Goal: Information Seeking & Learning: Learn about a topic

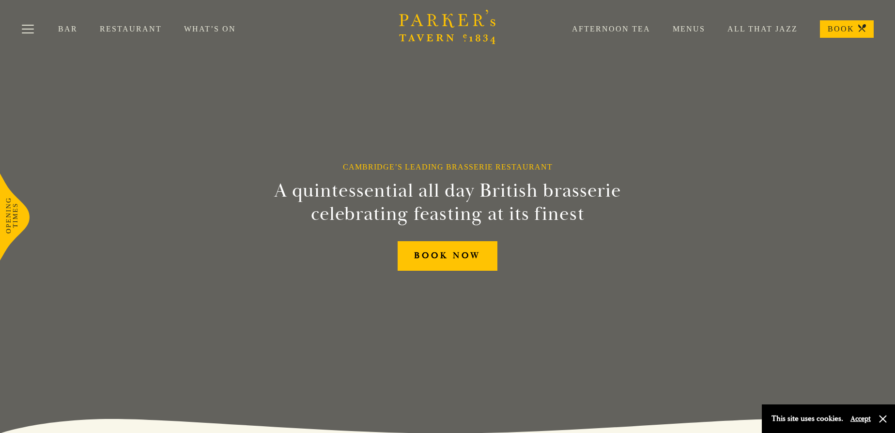
click at [678, 25] on link "Menus" at bounding box center [678, 29] width 55 height 10
click at [681, 26] on link "Menus" at bounding box center [678, 29] width 55 height 10
click at [135, 27] on link "Restaurant" at bounding box center [142, 29] width 84 height 10
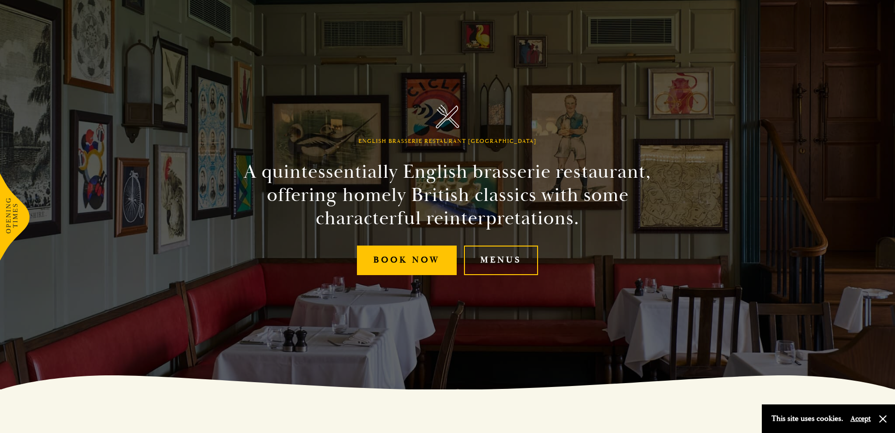
scroll to position [88, 0]
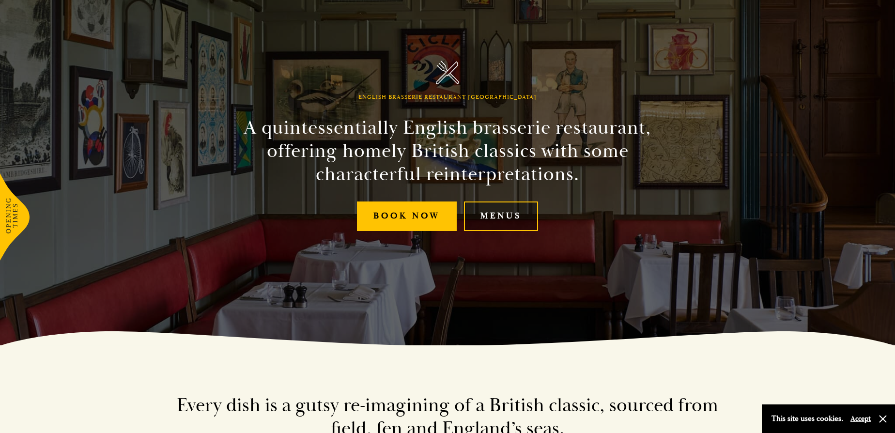
click at [513, 221] on link "Menus" at bounding box center [501, 217] width 74 height 30
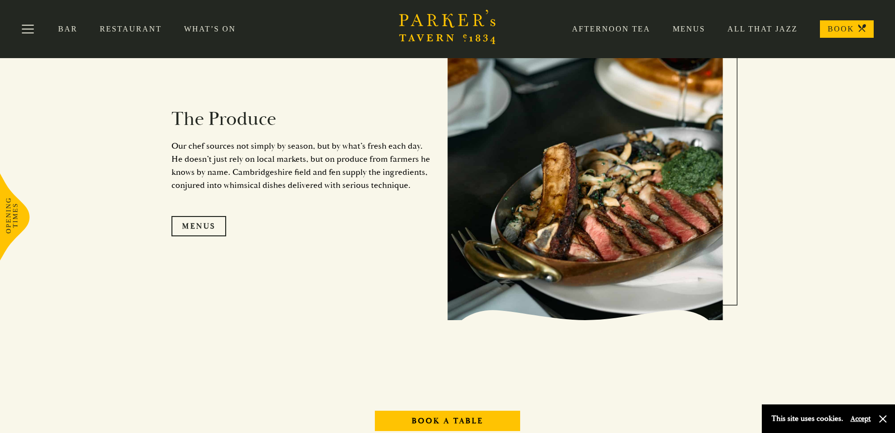
scroll to position [1189, 0]
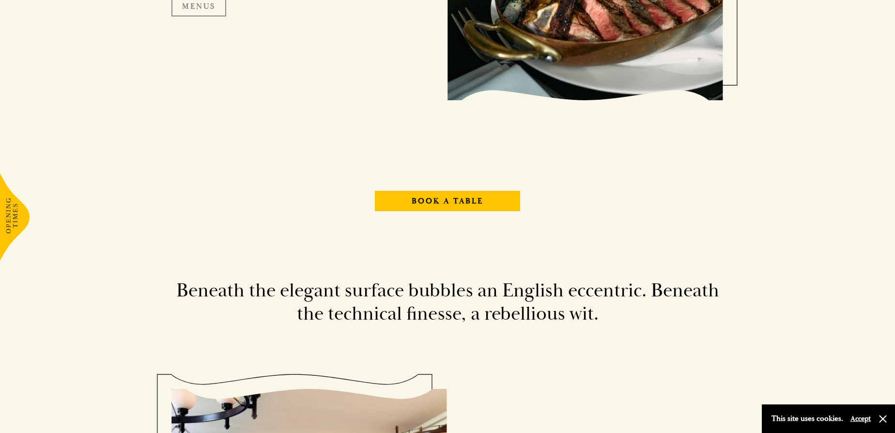
click at [210, 16] on link "Menus" at bounding box center [199, 6] width 55 height 20
click at [10, 211] on icon at bounding box center [15, 216] width 30 height 87
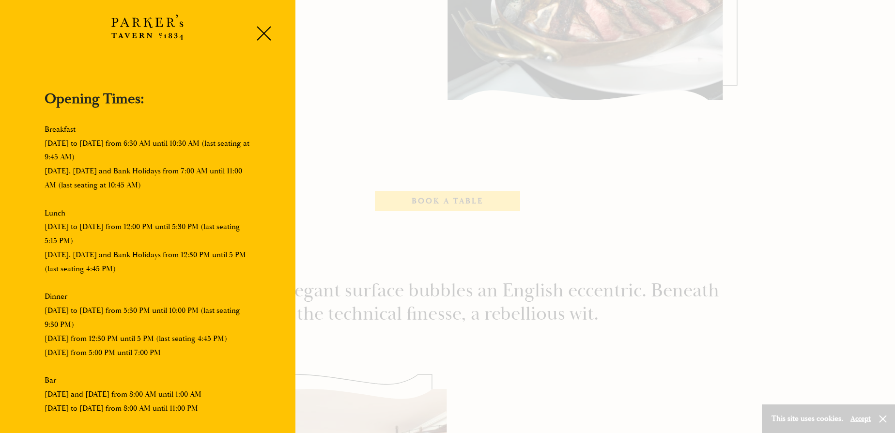
scroll to position [45, 0]
click at [375, 120] on div at bounding box center [447, 216] width 895 height 433
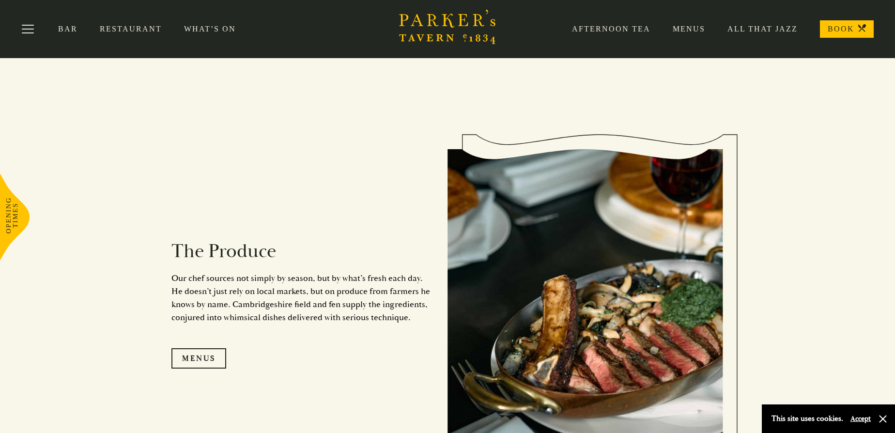
scroll to position [793, 0]
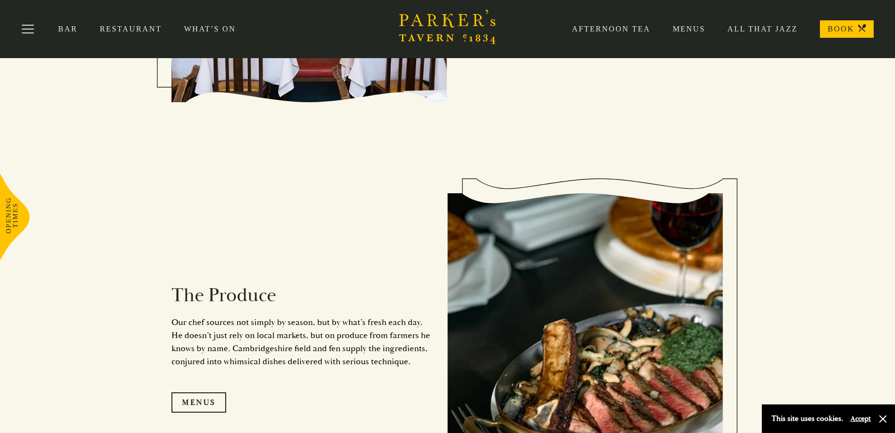
click at [209, 30] on link "What’s On" at bounding box center [221, 29] width 74 height 10
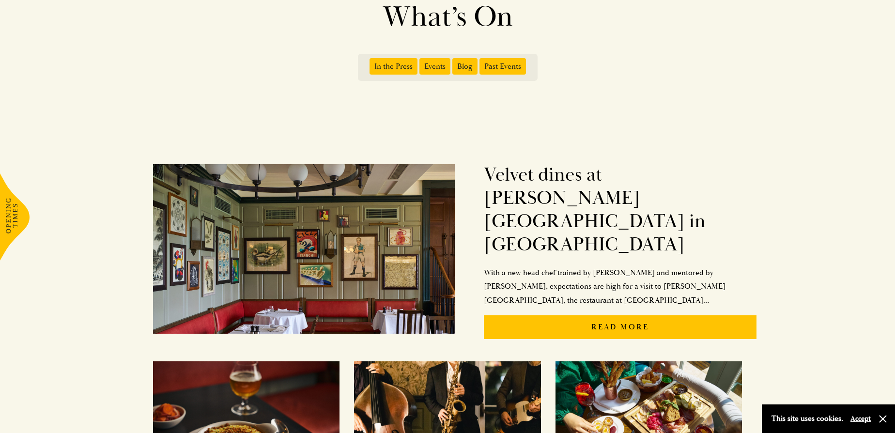
scroll to position [132, 0]
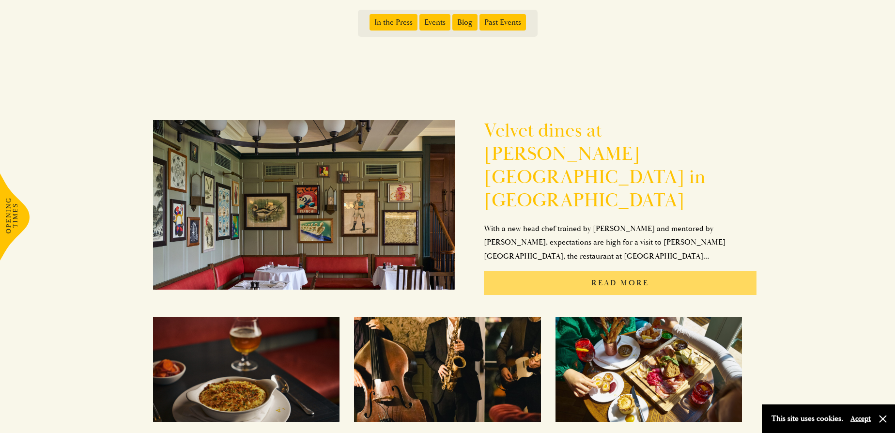
click at [620, 276] on p "Read More" at bounding box center [620, 283] width 273 height 24
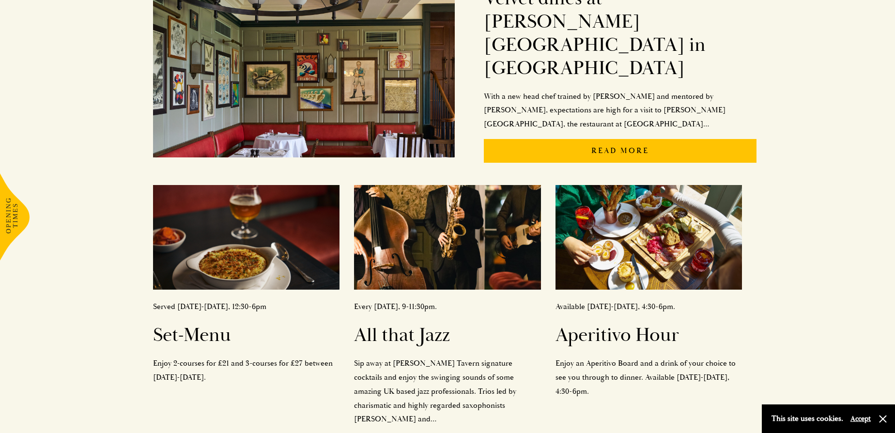
scroll to position [308, 0]
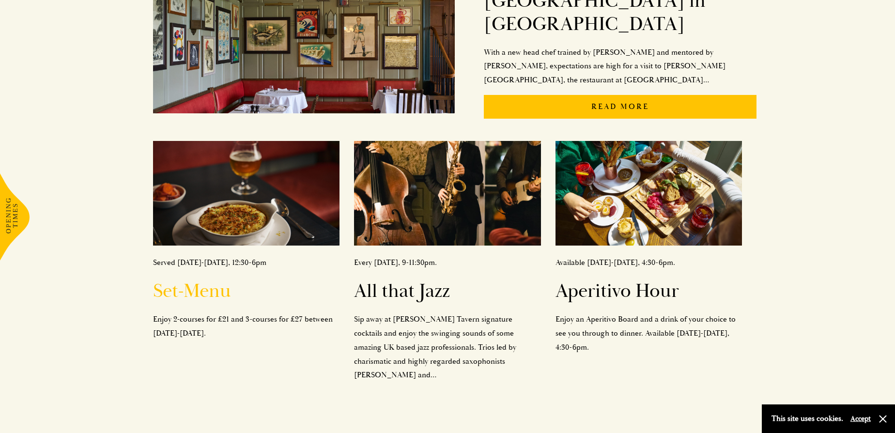
click at [199, 296] on h2 "Set-Menu" at bounding box center [246, 291] width 187 height 23
click at [630, 303] on h2 "Aperitivo Hour" at bounding box center [649, 291] width 187 height 23
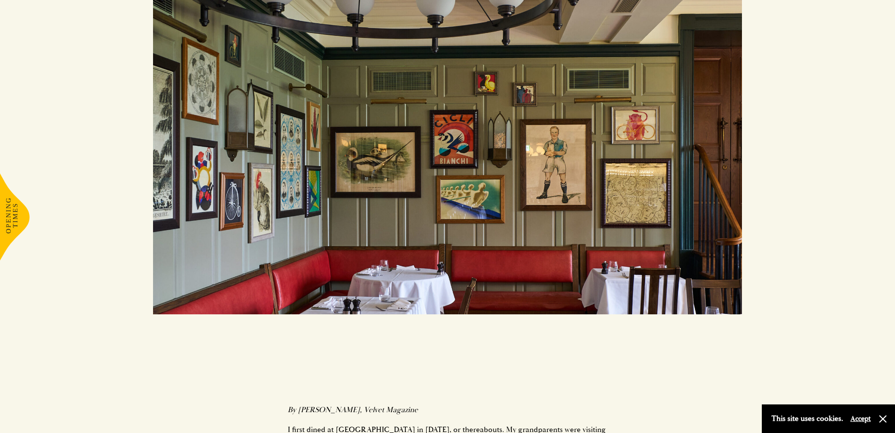
scroll to position [485, 0]
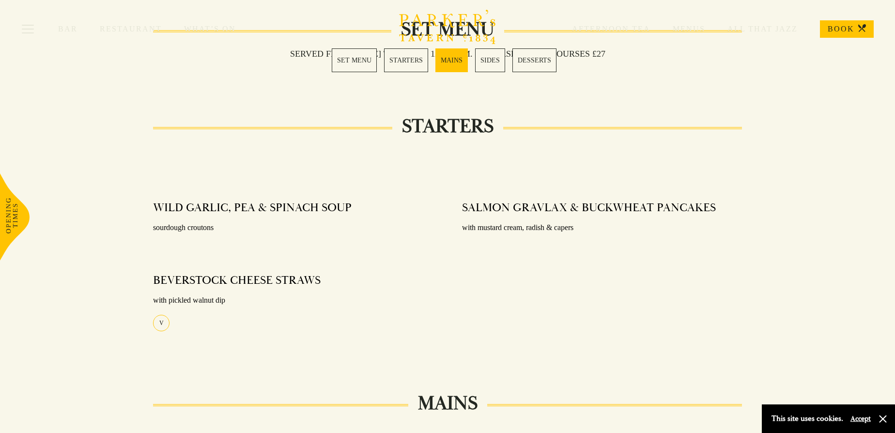
scroll to position [485, 0]
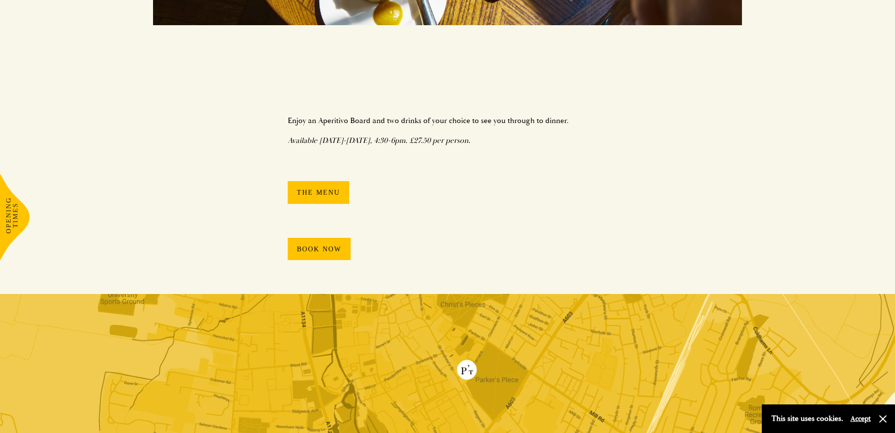
scroll to position [528, 0]
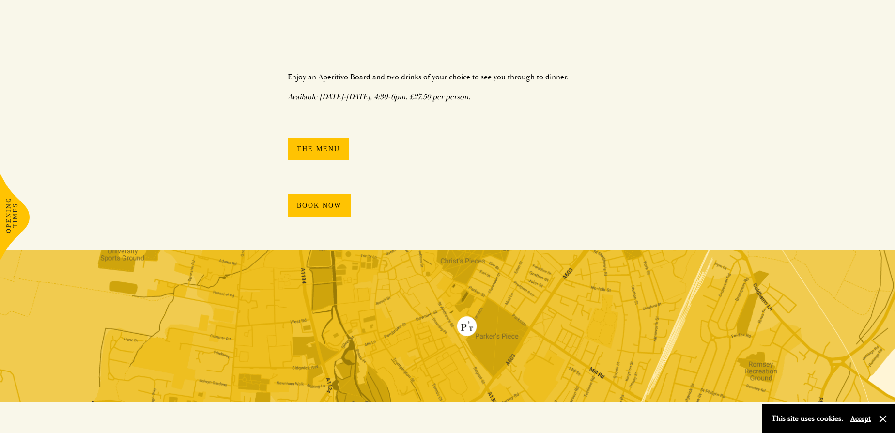
click at [328, 160] on link "The Menu" at bounding box center [319, 149] width 62 height 23
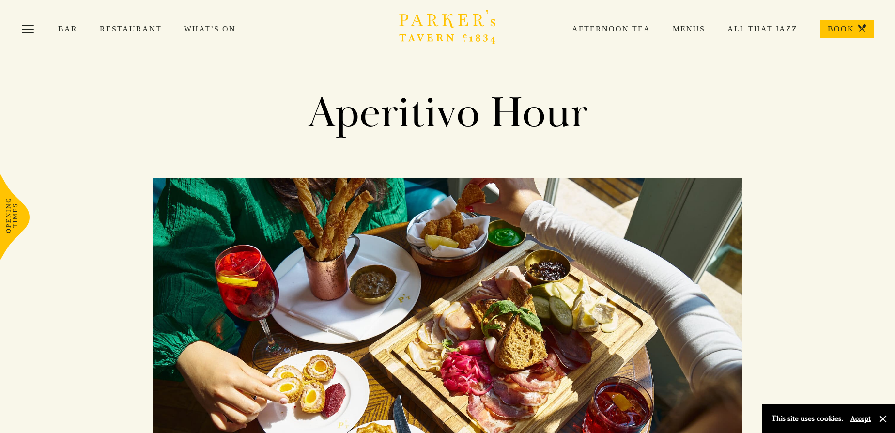
scroll to position [132, 0]
